Goal: Information Seeking & Learning: Check status

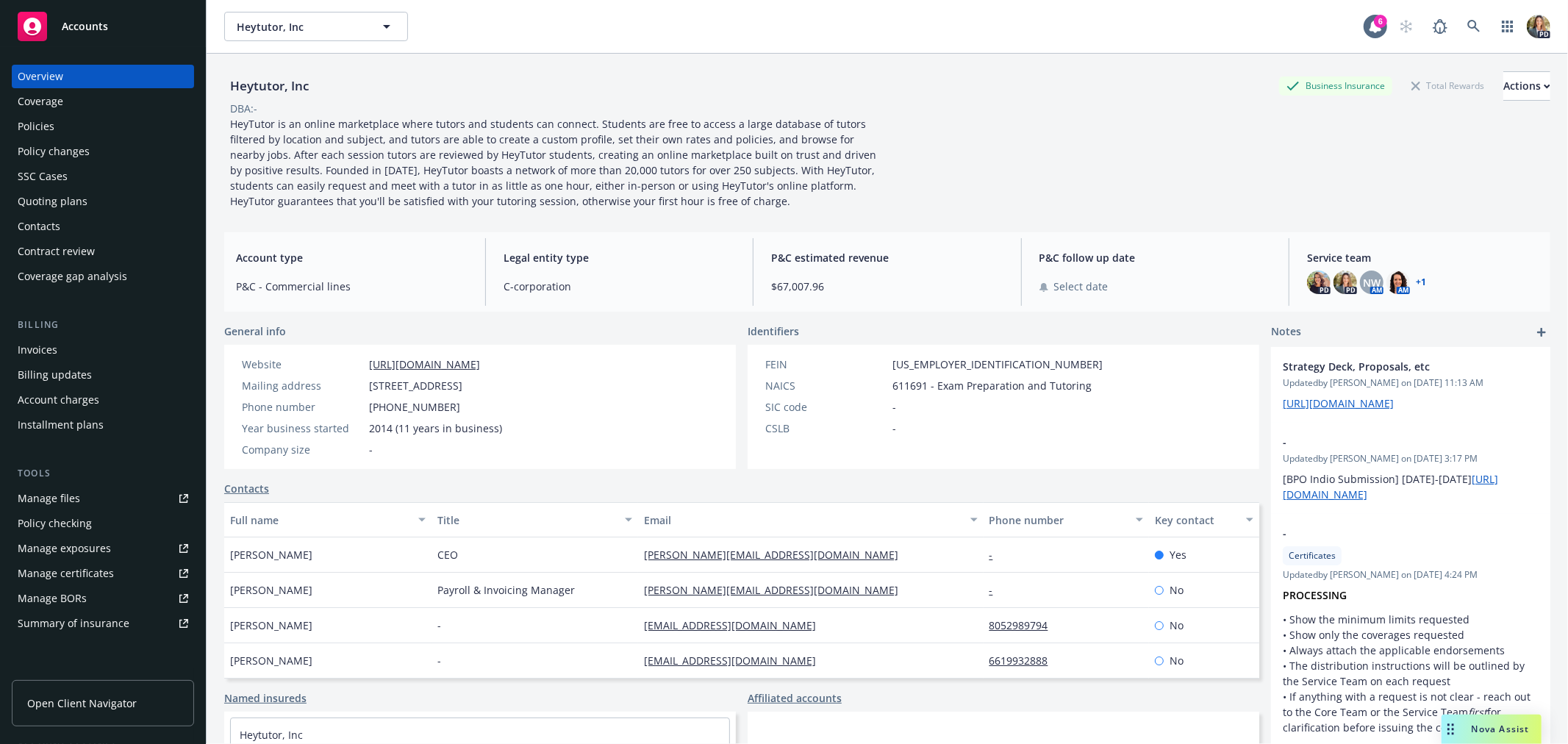
click at [111, 25] on div "Accounts" at bounding box center [103, 26] width 170 height 30
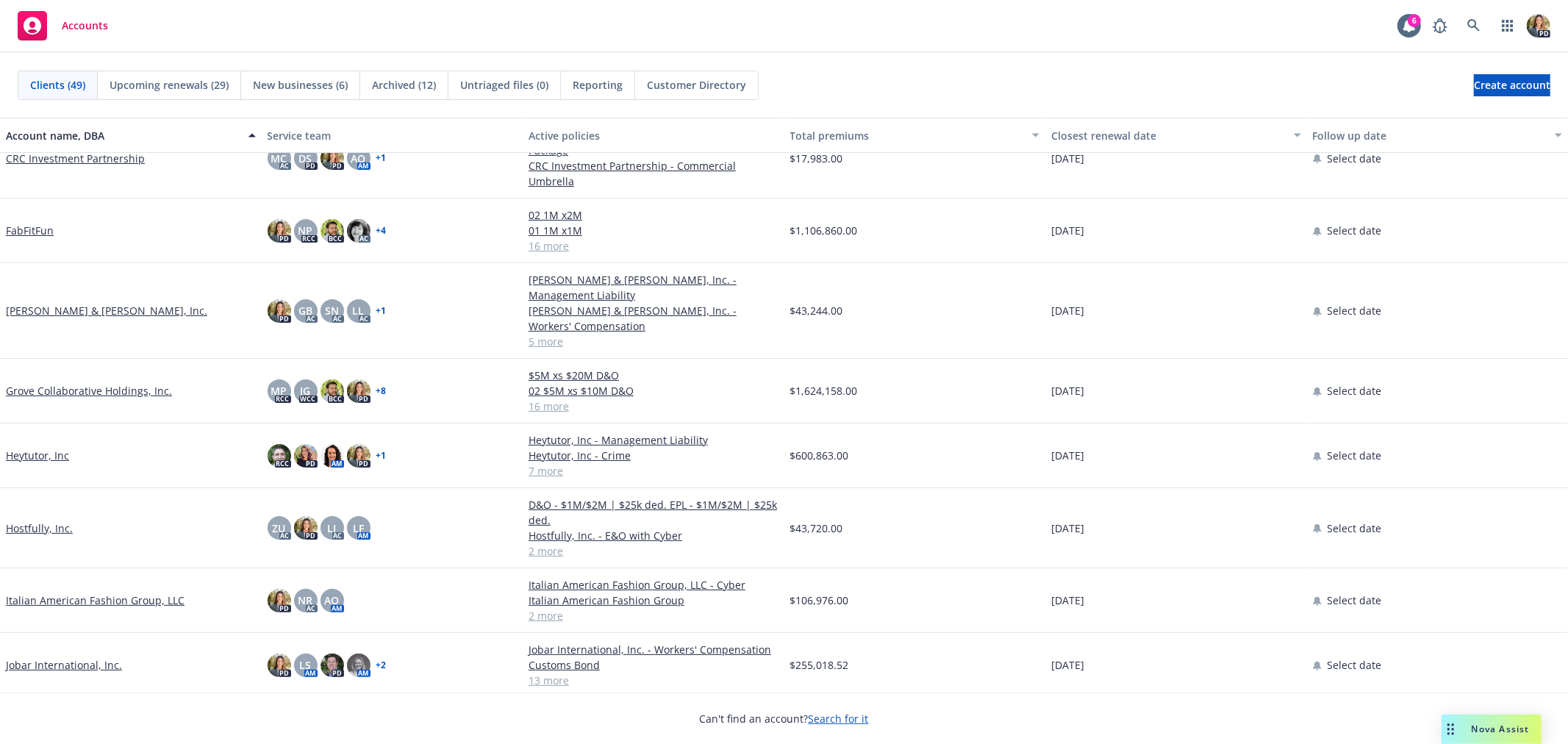
scroll to position [326, 0]
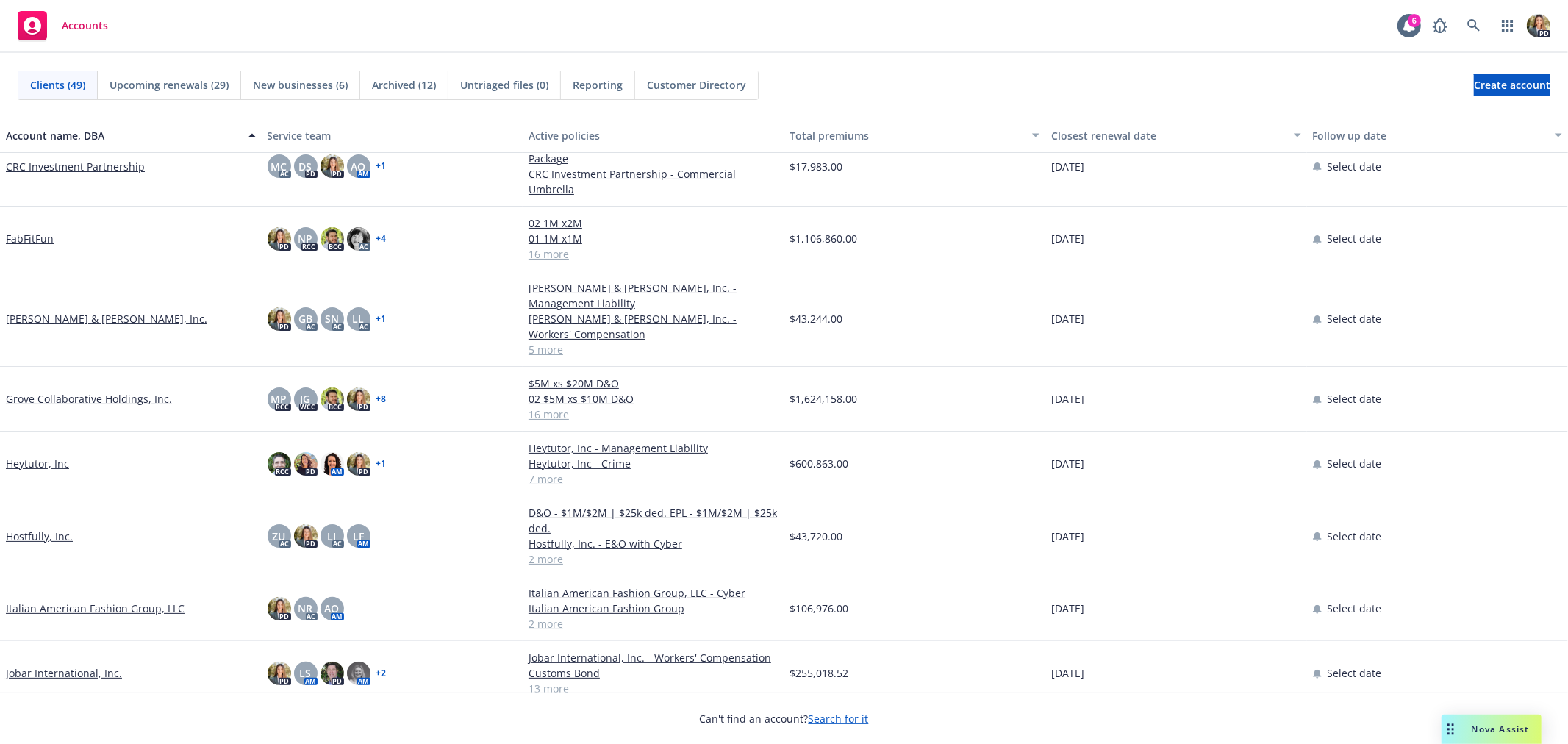
click at [60, 456] on link "Heytutor, Inc" at bounding box center [38, 464] width 63 height 16
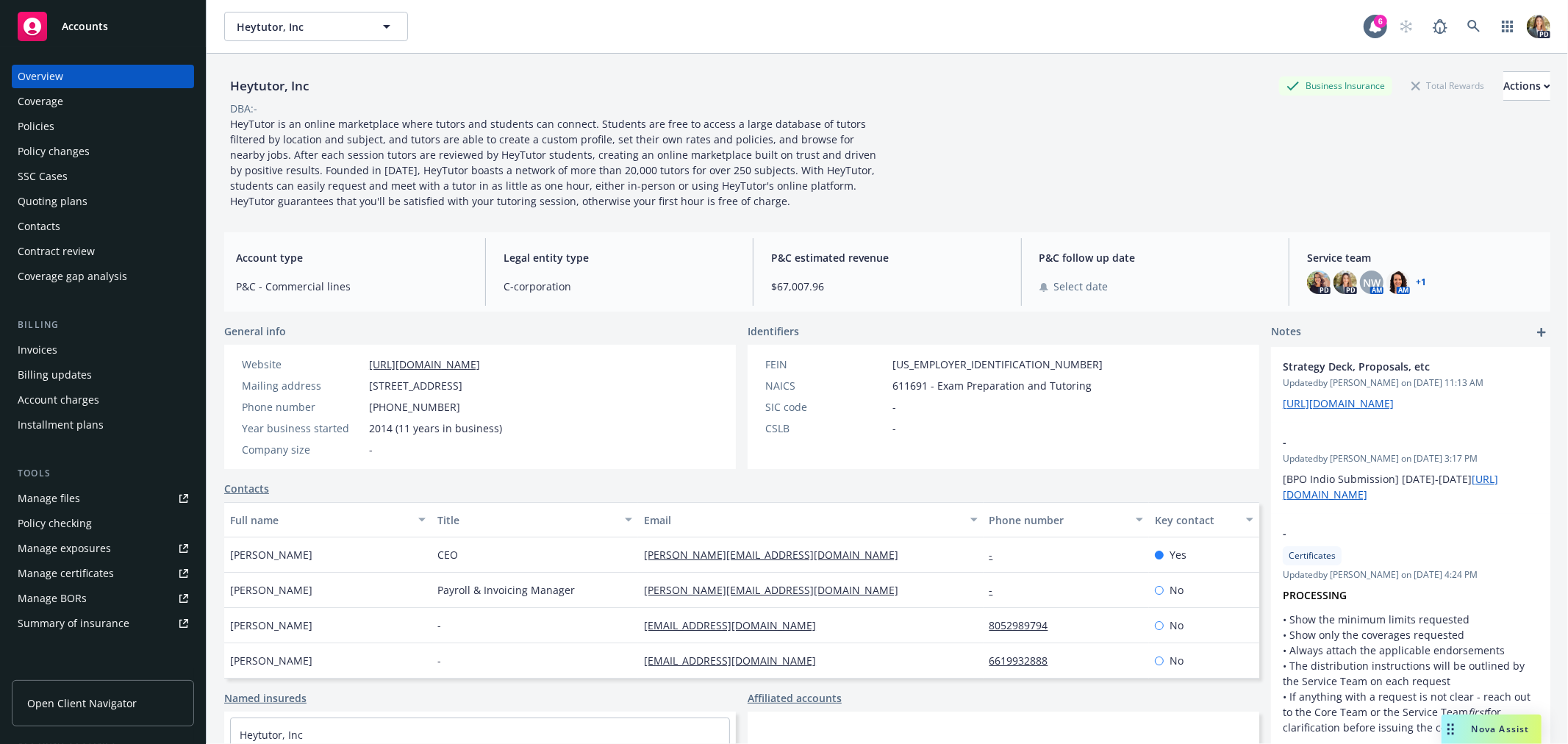
click at [111, 115] on div "Policies" at bounding box center [103, 126] width 170 height 24
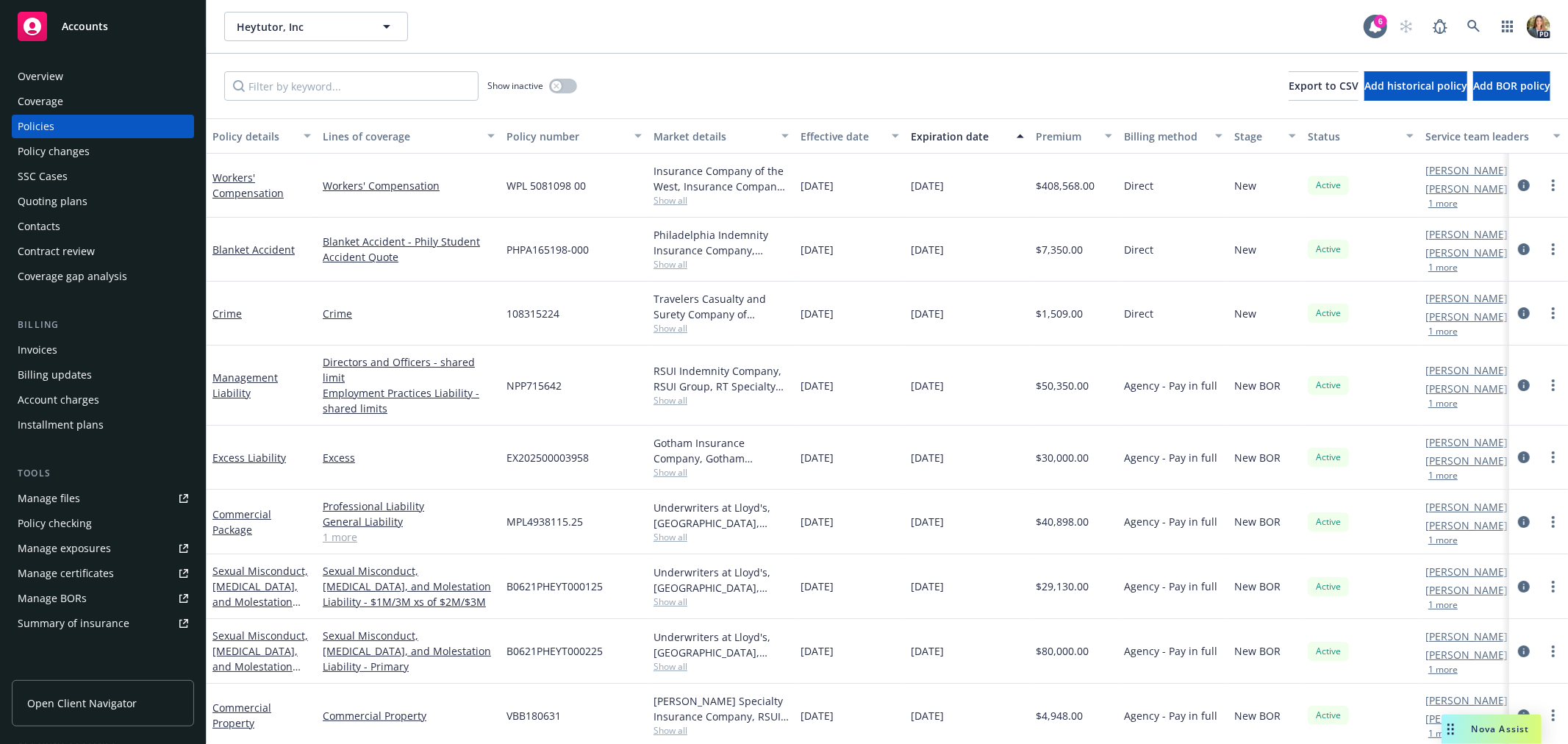
click at [245, 183] on div "Workers' Compensation" at bounding box center [261, 185] width 98 height 31
click at [270, 192] on link "Workers' Compensation" at bounding box center [247, 185] width 71 height 30
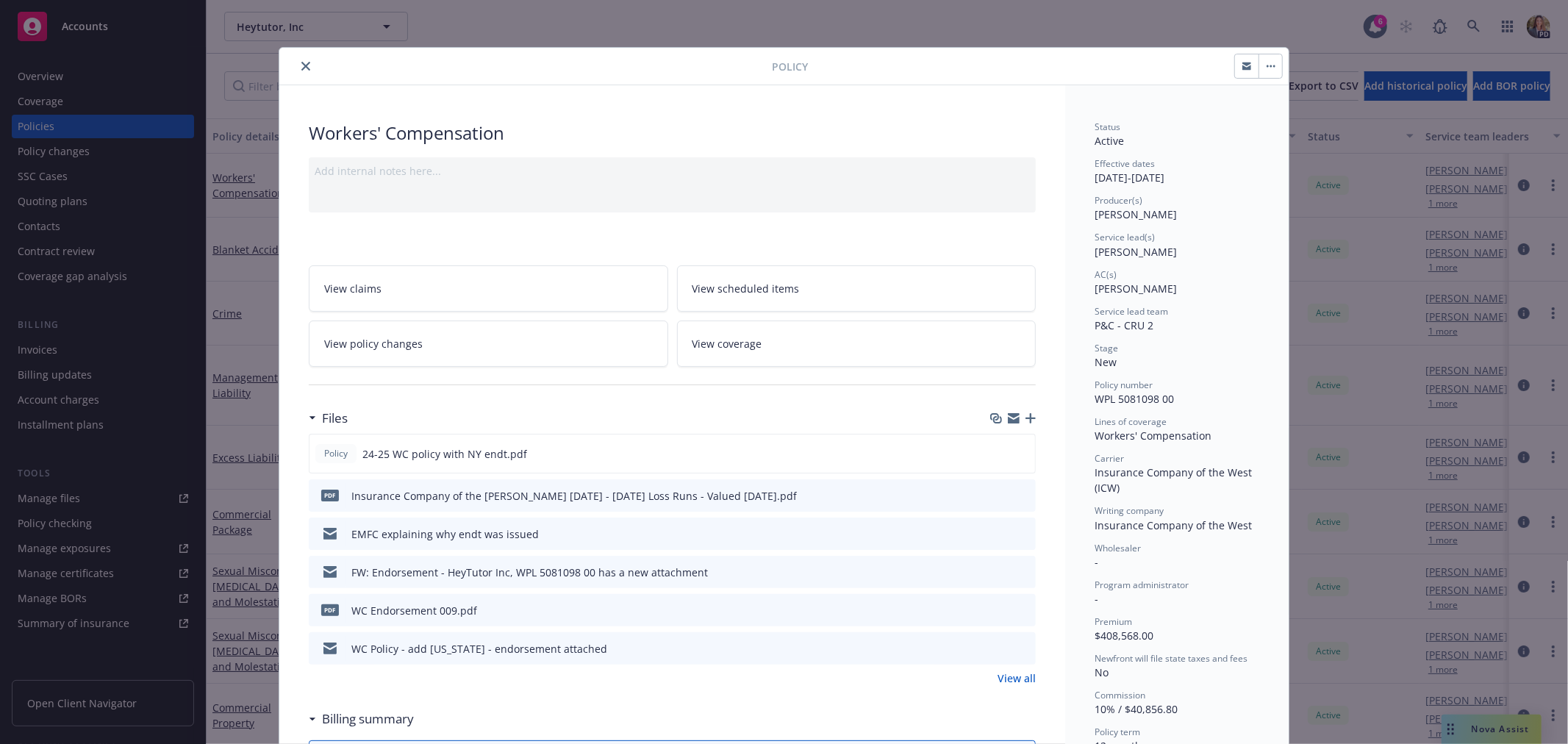
click at [302, 67] on icon "close" at bounding box center [306, 66] width 9 height 9
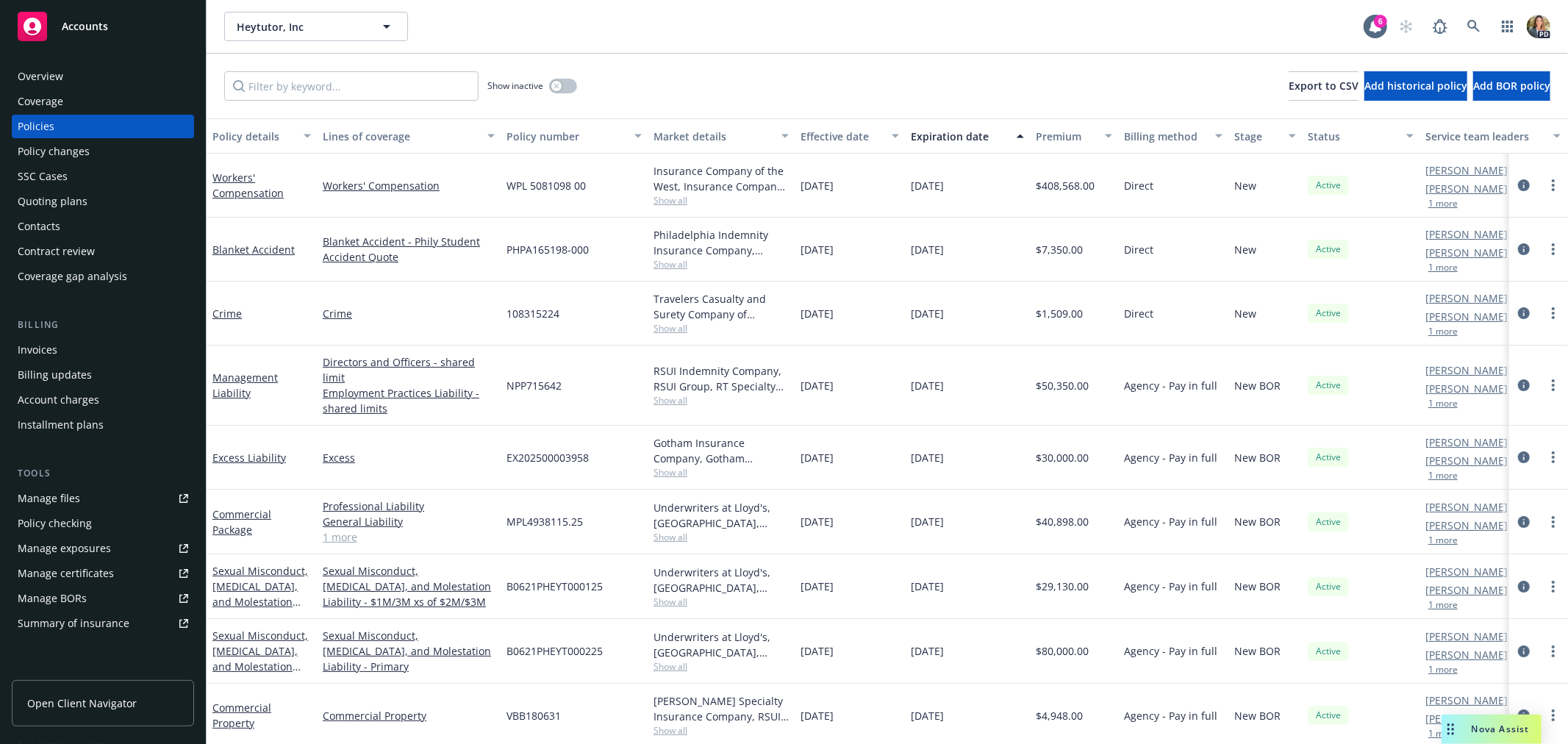
click at [54, 79] on div "Overview" at bounding box center [40, 76] width 46 height 24
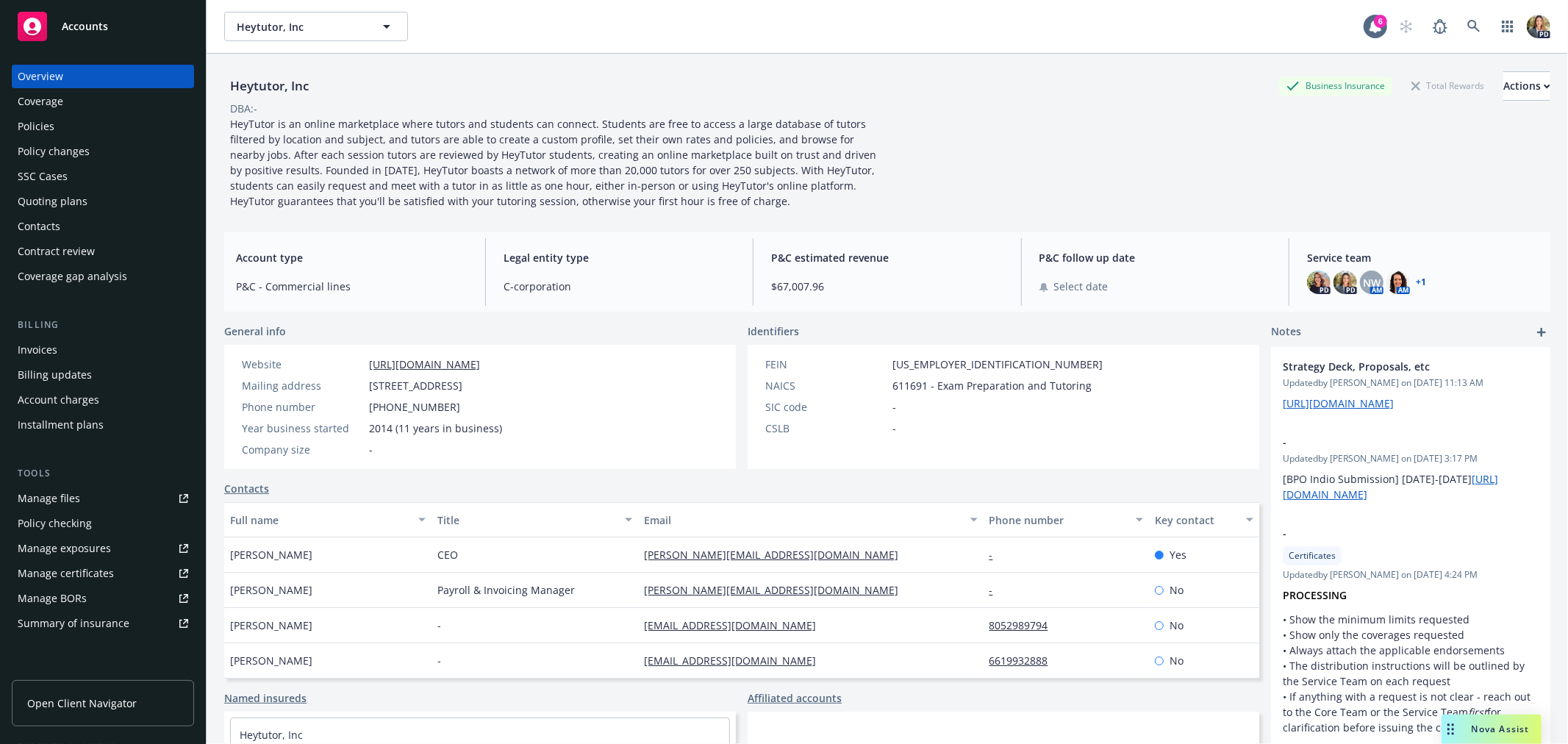
click at [53, 123] on div "Policies" at bounding box center [36, 126] width 37 height 24
